Goal: Transaction & Acquisition: Purchase product/service

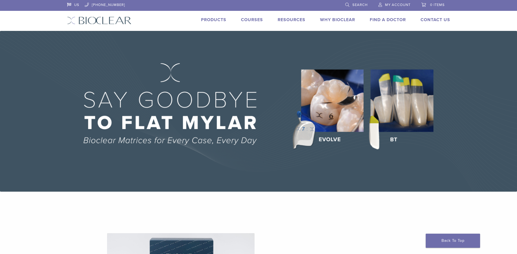
click at [403, 5] on span "My Account" at bounding box center [398, 5] width 26 height 4
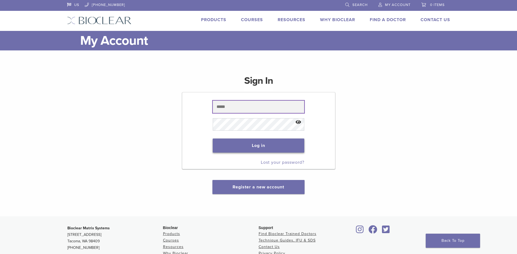
type input "**********"
click at [267, 148] on button "Log in" at bounding box center [258, 146] width 91 height 14
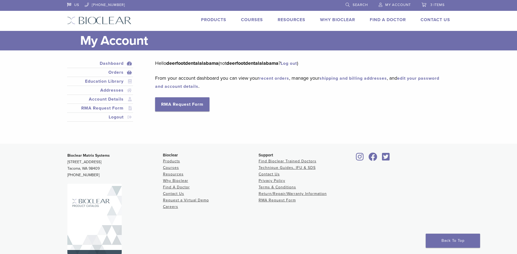
click at [122, 71] on link "Orders" at bounding box center [100, 72] width 64 height 7
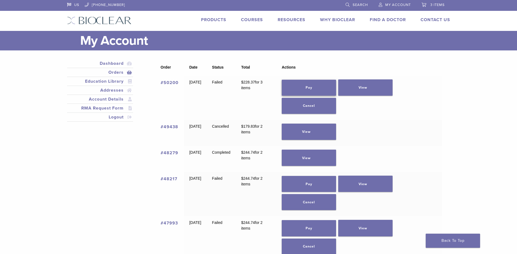
click at [321, 87] on link "Pay" at bounding box center [309, 88] width 54 height 16
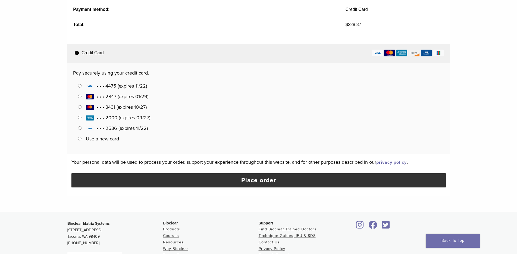
scroll to position [271, 0]
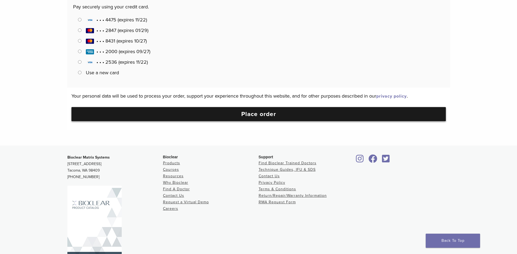
click at [267, 116] on button "Place order" at bounding box center [258, 114] width 374 height 14
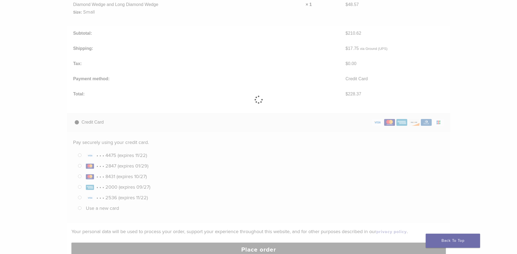
scroll to position [0, 0]
